Goal: Check status

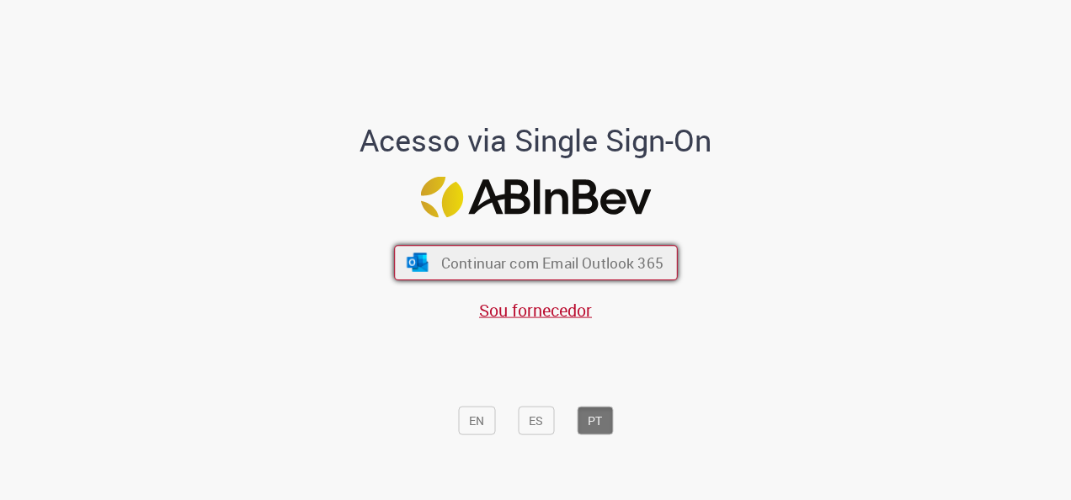
click at [541, 251] on button "Continuar com Email Outlook 365" at bounding box center [536, 262] width 284 height 35
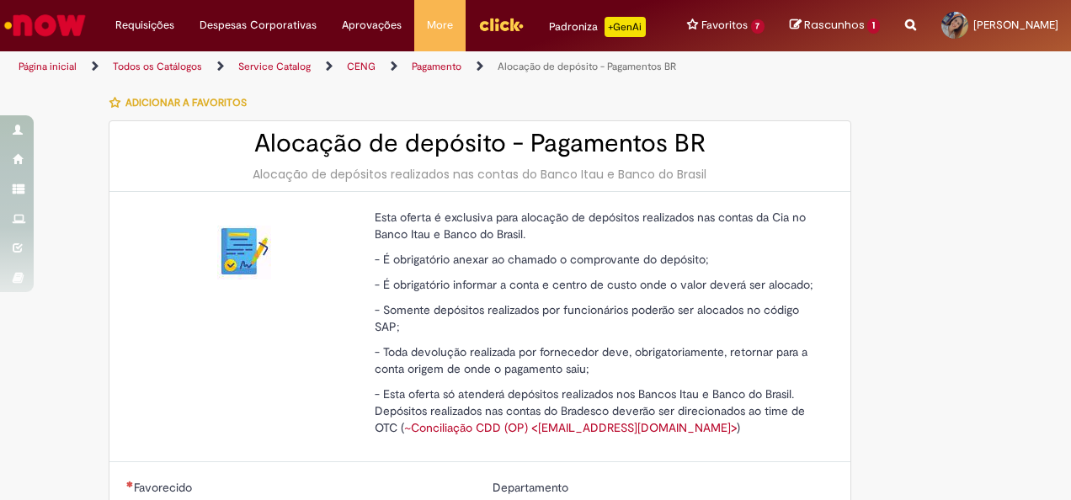
type input "********"
type input "**********"
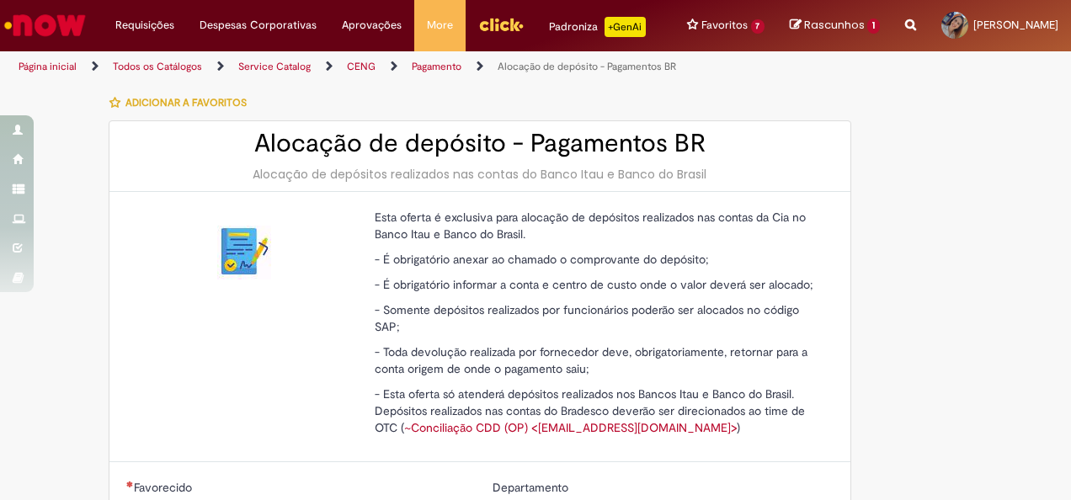
type input "****"
type input "**********"
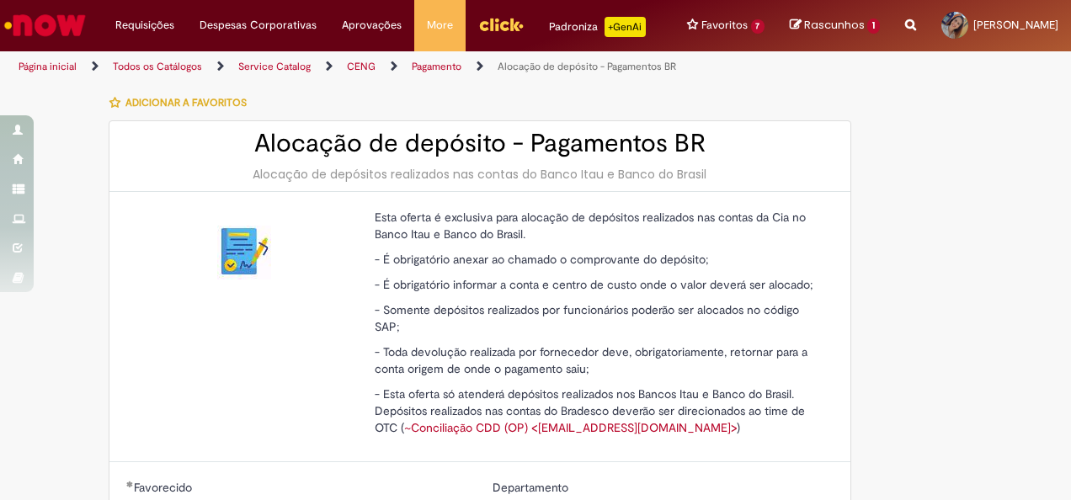
type input "**********"
click at [820, 192] on div "Alocação de depósito - Pagamentos BR Alocação de depósitos realizados nas conta…" at bounding box center [479, 156] width 741 height 71
click at [168, 72] on link "Exibir Todas as Solicitações" at bounding box center [196, 68] width 185 height 19
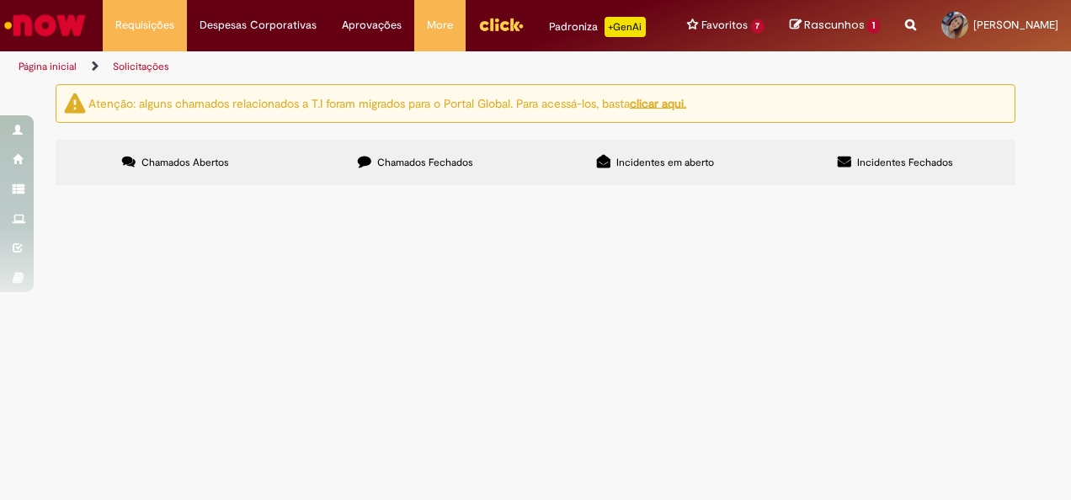
click at [460, 167] on label "Chamados Fechados" at bounding box center [416, 162] width 240 height 45
click at [0, 0] on span "Devolução do adiantamento de viagem do curso de Brewmaster da [PERSON_NAME] que…" at bounding box center [0, 0] width 0 height 0
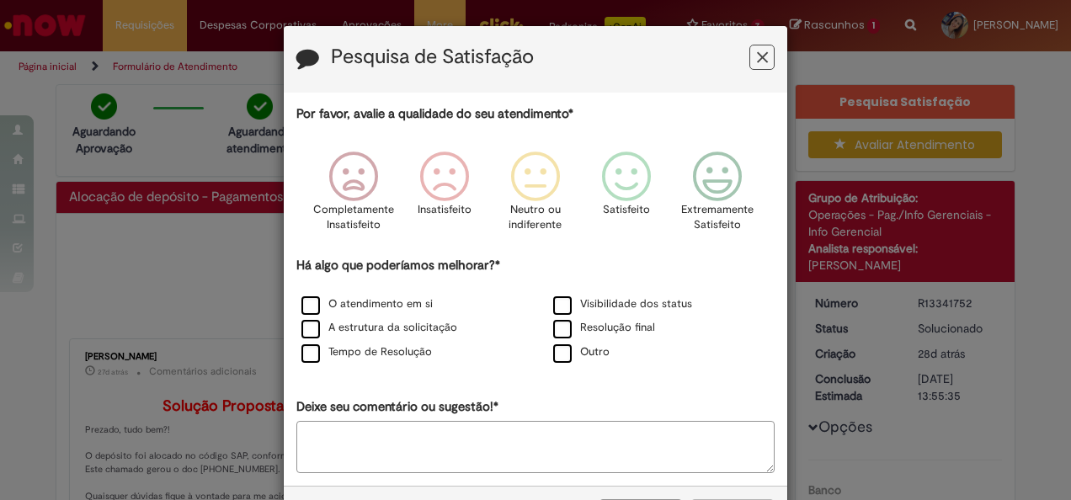
click at [770, 52] on div "Pesquisa de Satisfação" at bounding box center [536, 59] width 504 height 67
click at [758, 56] on icon "Feedback" at bounding box center [762, 58] width 11 height 18
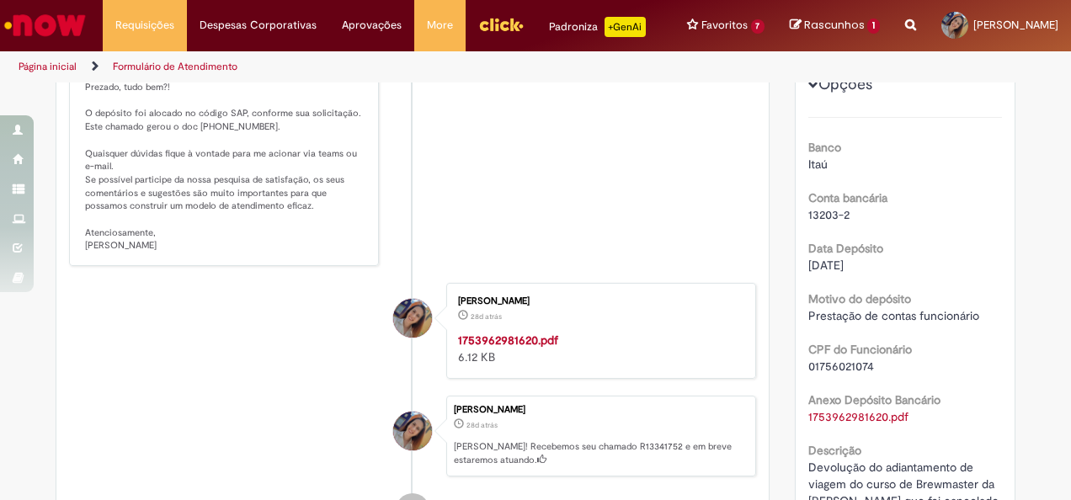
scroll to position [402, 0]
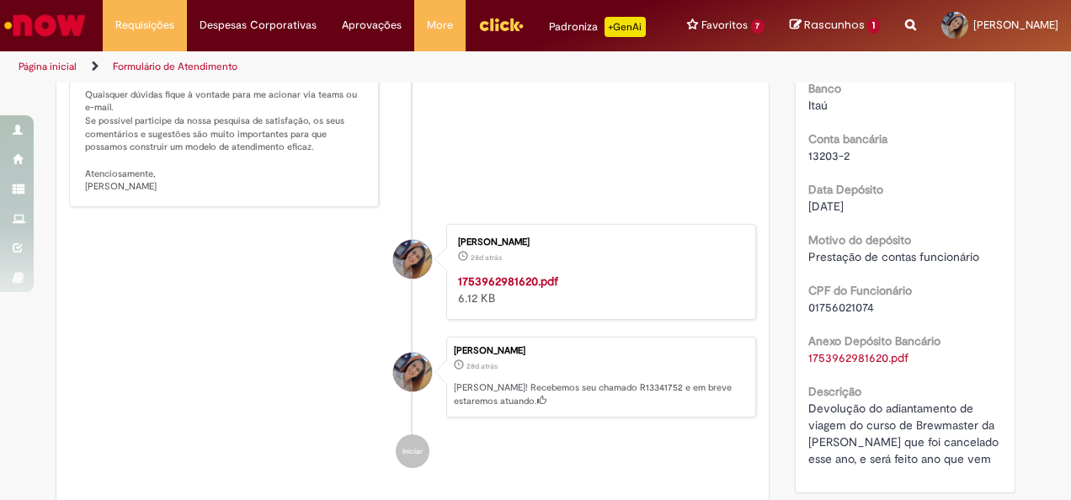
click at [499, 289] on strong "1753962981620.pdf" at bounding box center [508, 281] width 100 height 15
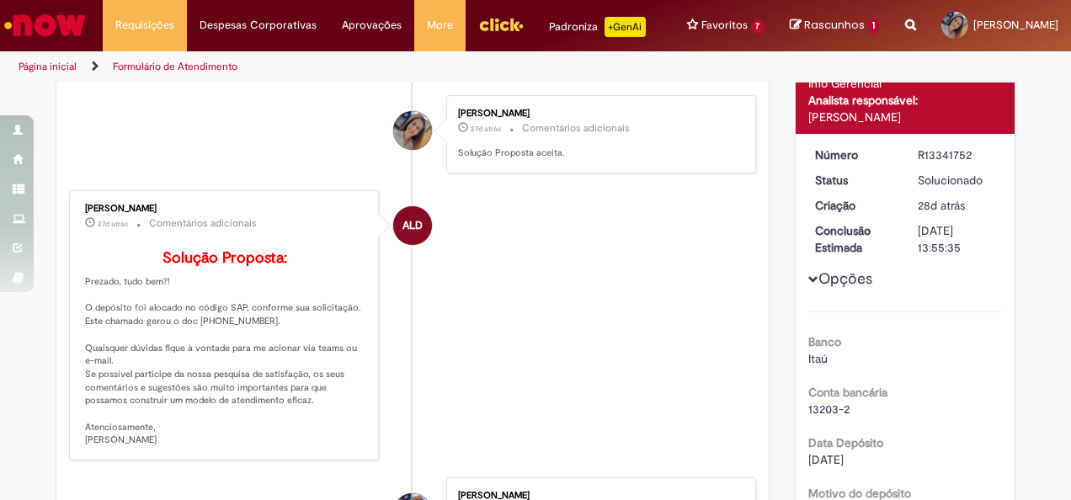
scroll to position [160, 0]
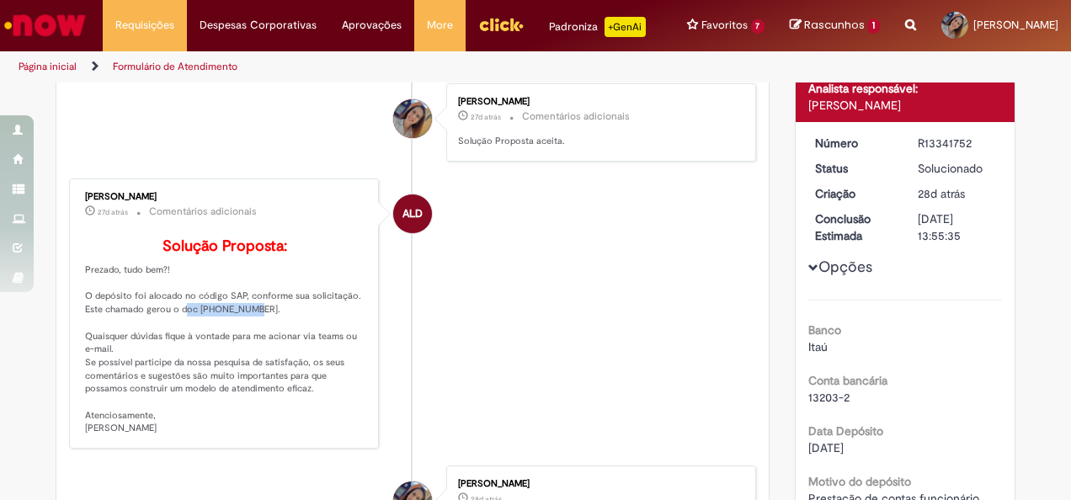
drag, startPoint x: 171, startPoint y: 346, endPoint x: 237, endPoint y: 349, distance: 65.7
click at [237, 349] on p "Solução Proposta: Prezado, tudo bem?! O depósito foi alocado no código SAP, con…" at bounding box center [225, 336] width 280 height 197
copy p "doc 100439343"
click at [184, 365] on p "Solução Proposta: Prezado, tudo bem?! O depósito foi alocado no código SAP, con…" at bounding box center [225, 336] width 280 height 197
drag, startPoint x: 206, startPoint y: 348, endPoint x: 229, endPoint y: 349, distance: 22.8
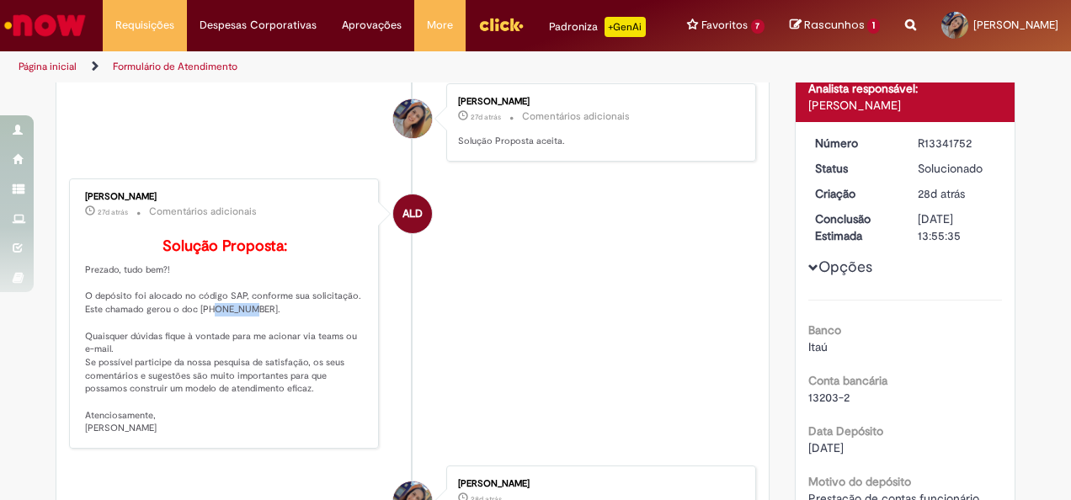
click at [229, 349] on p "Solução Proposta: Prezado, tudo bem?! O depósito foi alocado no código SAP, con…" at bounding box center [225, 336] width 280 height 197
drag, startPoint x: 229, startPoint y: 349, endPoint x: 190, endPoint y: 345, distance: 38.9
click at [189, 345] on p "Solução Proposta: Prezado, tudo bem?! O depósito foi alocado no código SAP, con…" at bounding box center [225, 336] width 280 height 197
drag, startPoint x: 190, startPoint y: 345, endPoint x: 236, endPoint y: 347, distance: 45.5
click at [236, 347] on p "Solução Proposta: Prezado, tudo bem?! O depósito foi alocado no código SAP, con…" at bounding box center [225, 336] width 280 height 197
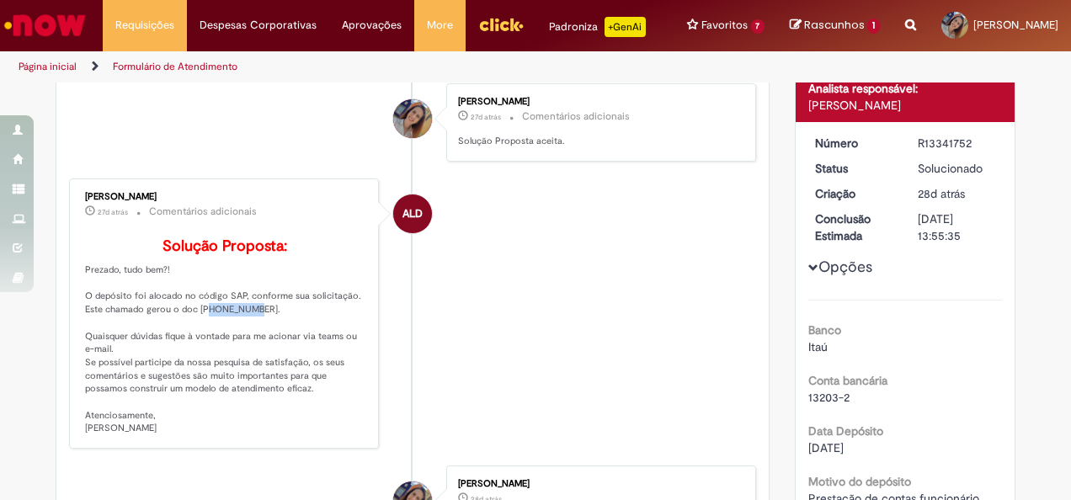
copy p "100439343"
